Goal: Information Seeking & Learning: Find specific page/section

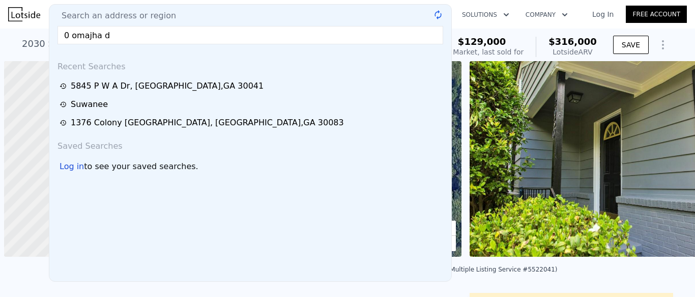
scroll to position [0, 4]
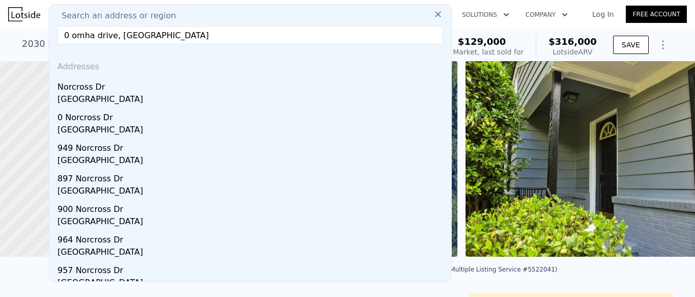
click at [195, 35] on input "0 omha drive, [GEOGRAPHIC_DATA]" at bounding box center [250, 35] width 386 height 18
paste input "[EMAIL_ADDRESS][DOMAIN_NAME]"
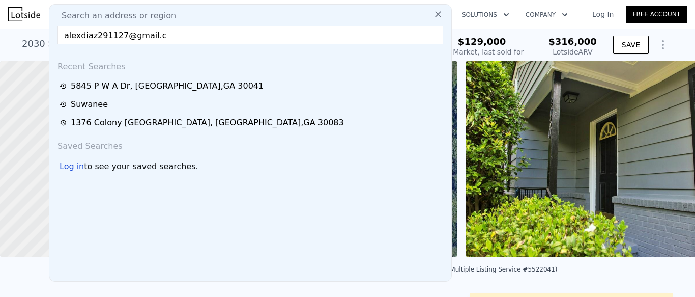
click at [184, 35] on input "alexdiaz291127@gmail.c" at bounding box center [250, 35] width 386 height 18
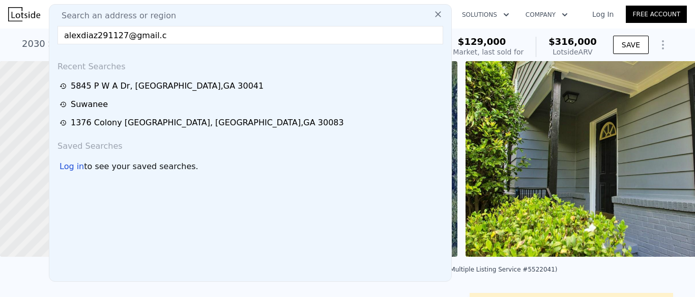
click at [184, 35] on input "alexdiaz291127@gmail.c" at bounding box center [250, 35] width 386 height 18
paste input "[STREET_ADDRESS][PERSON_NAME]"
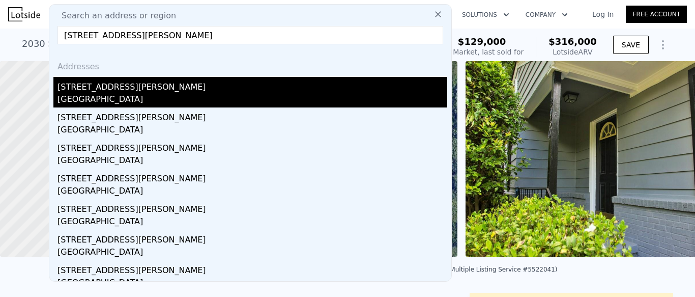
type input "[STREET_ADDRESS][PERSON_NAME]"
click at [148, 96] on div "[GEOGRAPHIC_DATA]" at bounding box center [252, 100] width 390 height 14
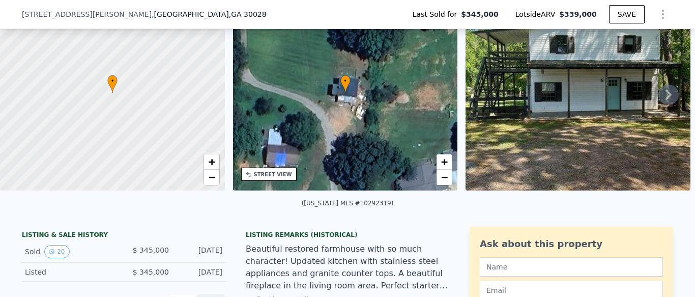
scroll to position [572, 0]
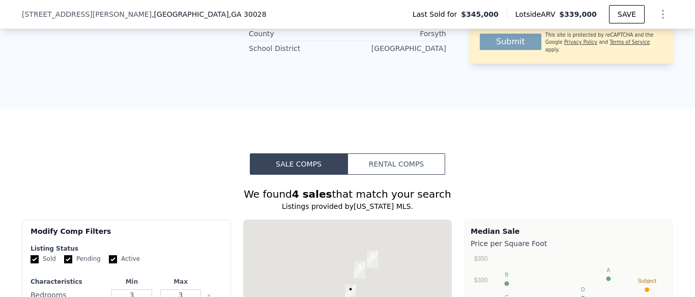
click at [406, 173] on button "Rental Comps" at bounding box center [397, 163] width 98 height 21
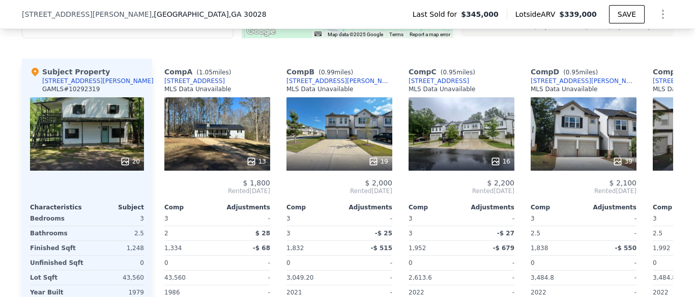
scroll to position [916, 0]
